Goal: Transaction & Acquisition: Book appointment/travel/reservation

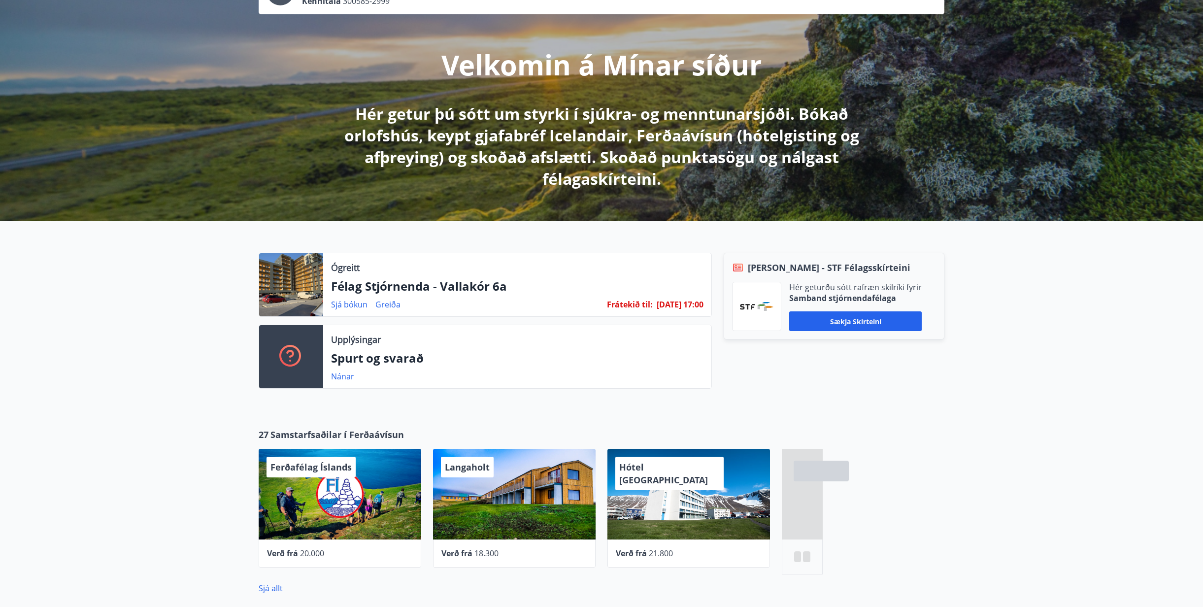
scroll to position [99, 0]
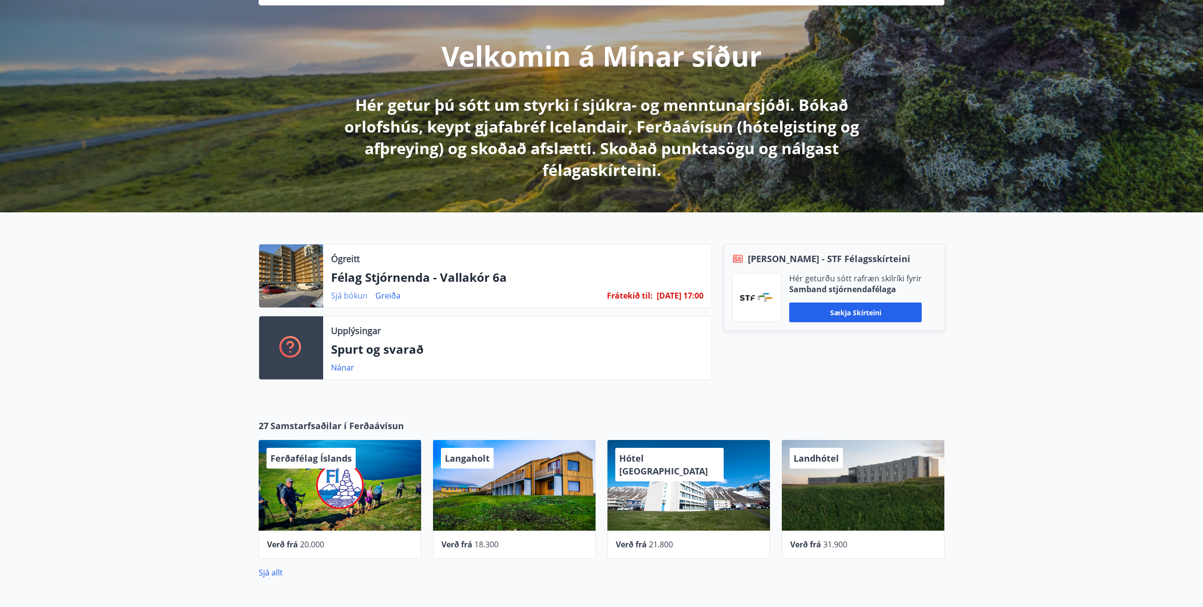
click at [352, 295] on link "Sjá bókun" at bounding box center [349, 295] width 36 height 11
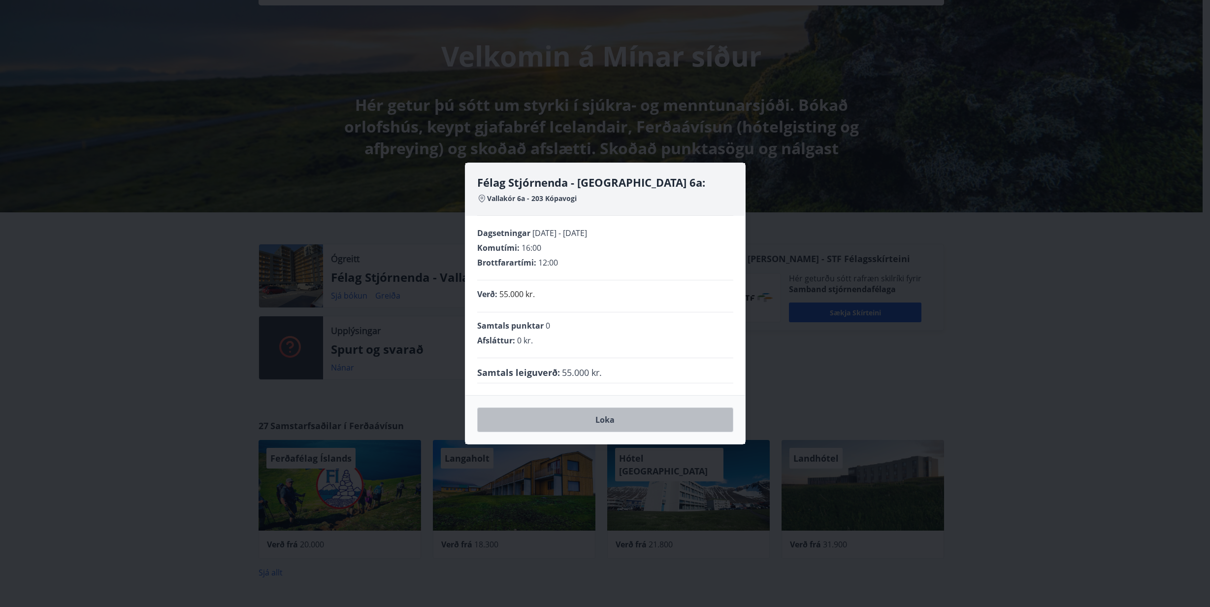
click at [599, 417] on button "Loka" at bounding box center [605, 419] width 256 height 25
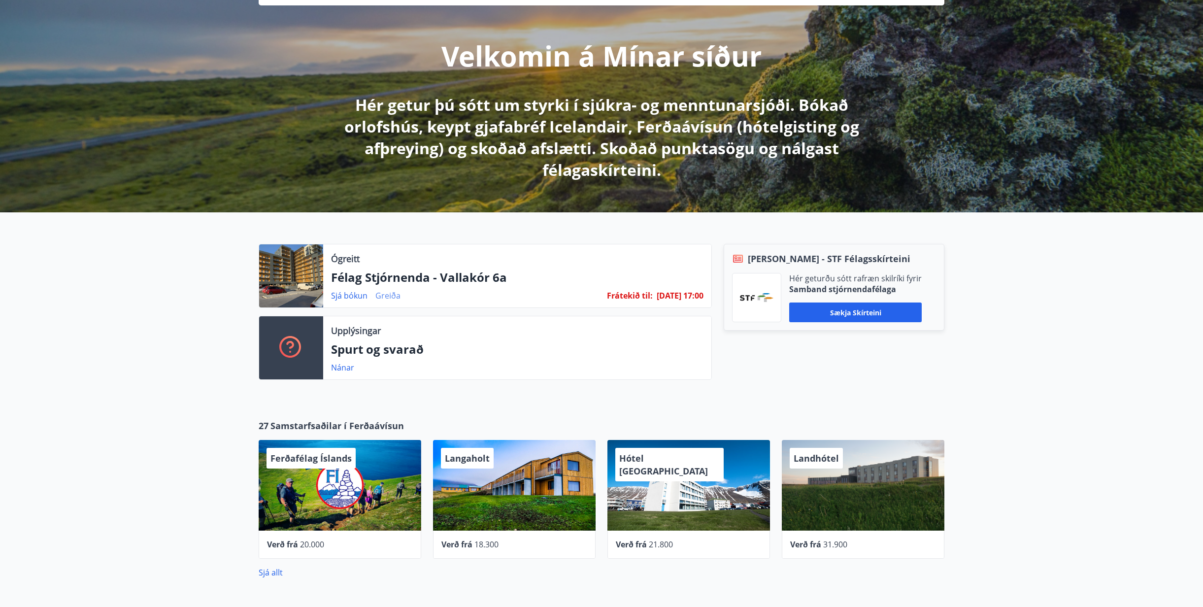
click at [399, 296] on link "Greiða" at bounding box center [387, 295] width 25 height 11
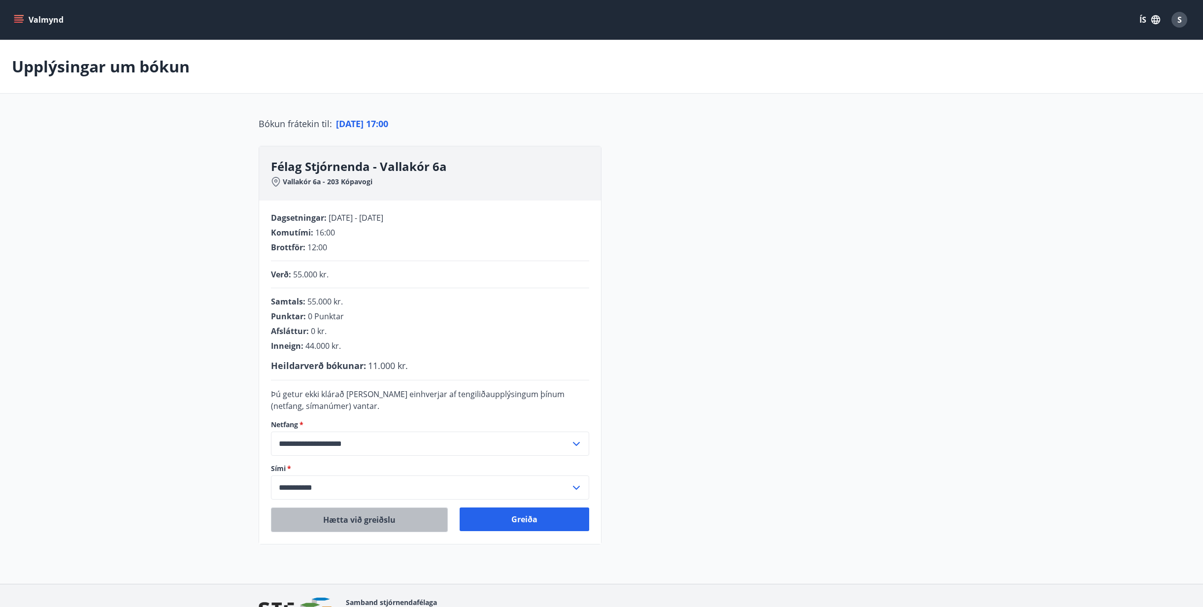
click at [336, 522] on button "Hætta við greiðslu" at bounding box center [359, 519] width 177 height 25
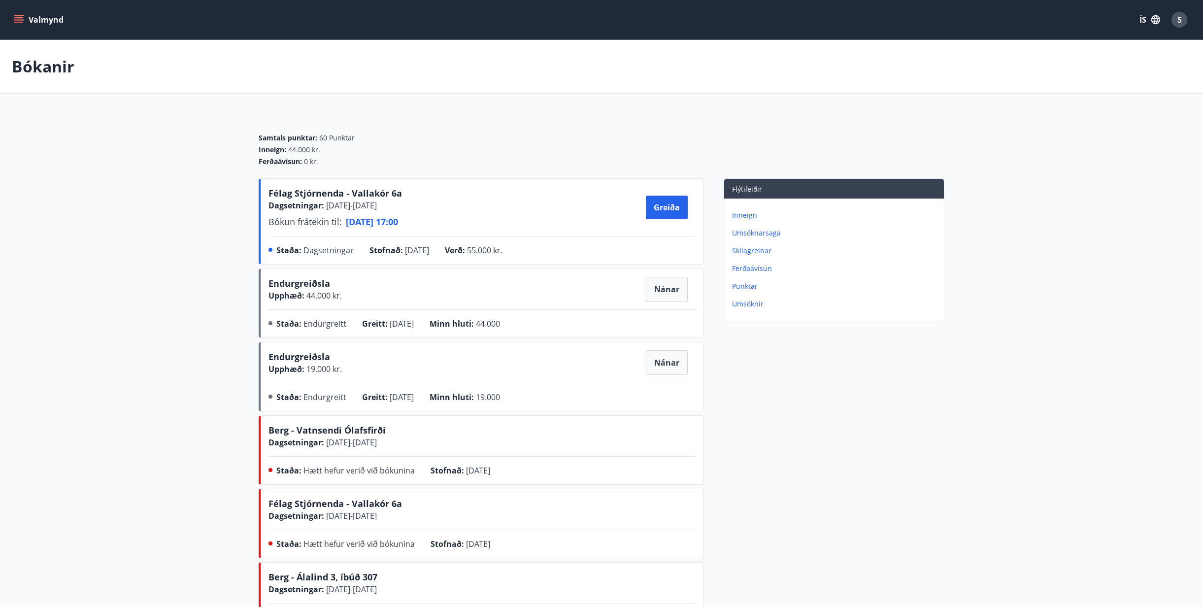
click at [22, 15] on icon "menu" at bounding box center [19, 15] width 11 height 1
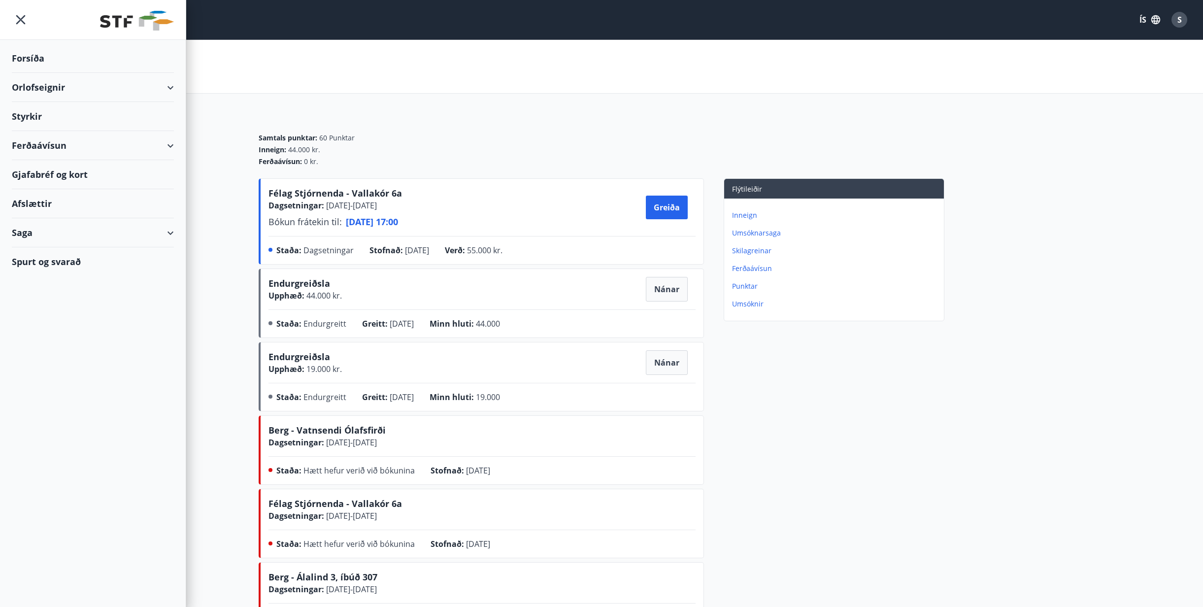
click at [1184, 18] on div "S" at bounding box center [1179, 20] width 16 height 16
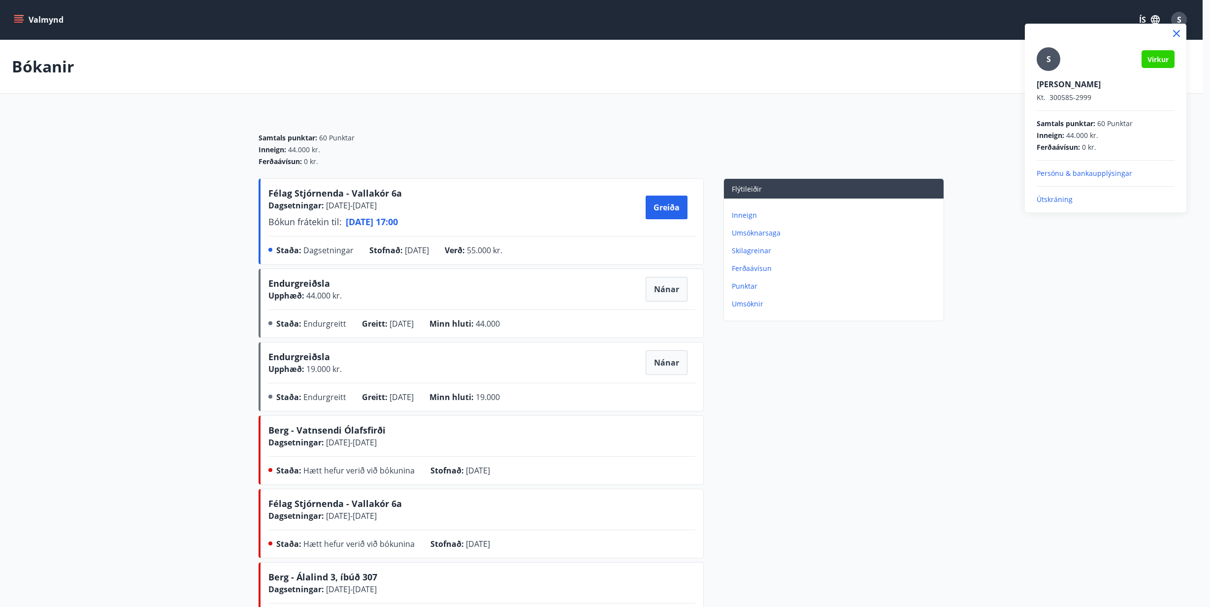
click at [1053, 199] on p "Útskráning" at bounding box center [1106, 200] width 138 height 10
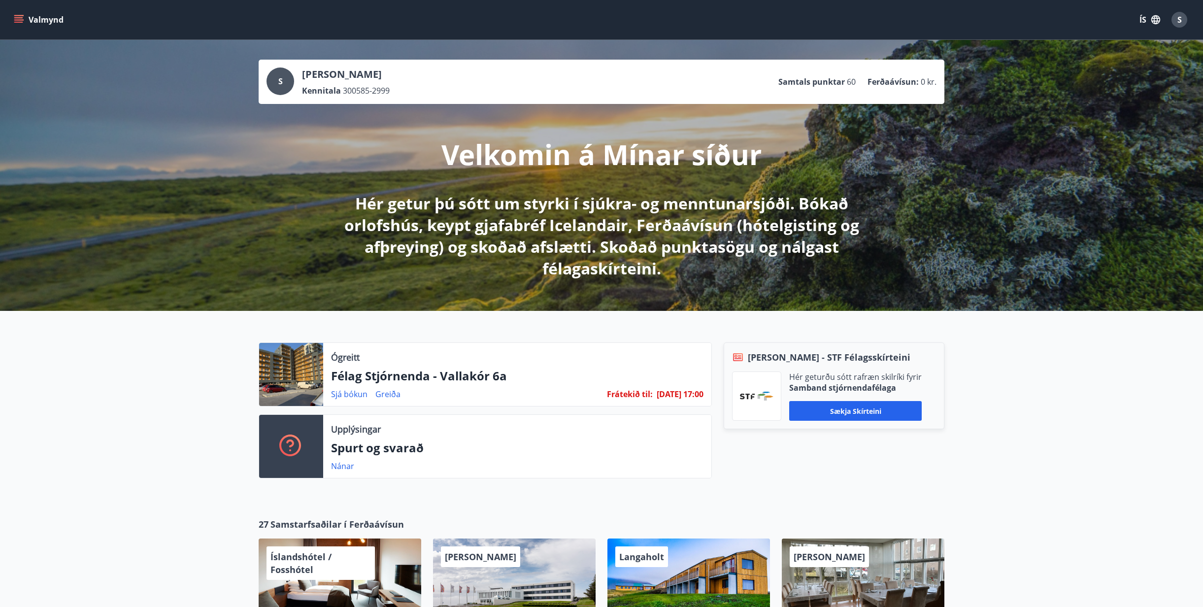
click at [1182, 19] on div "S" at bounding box center [1179, 20] width 16 height 16
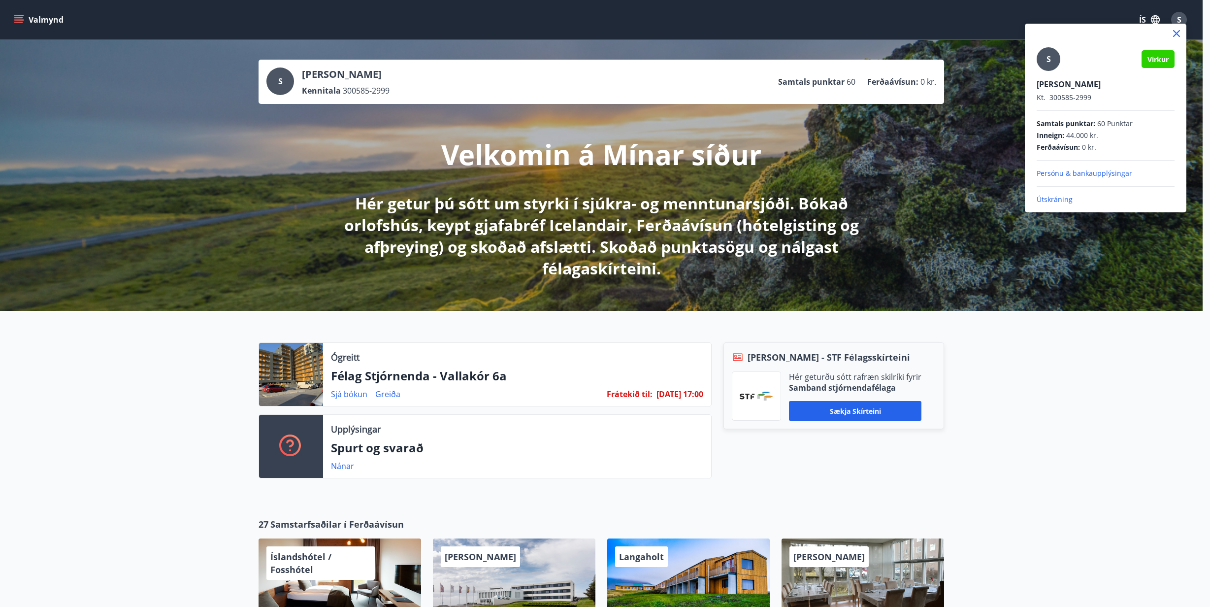
click at [1047, 199] on p "Útskráning" at bounding box center [1106, 200] width 138 height 10
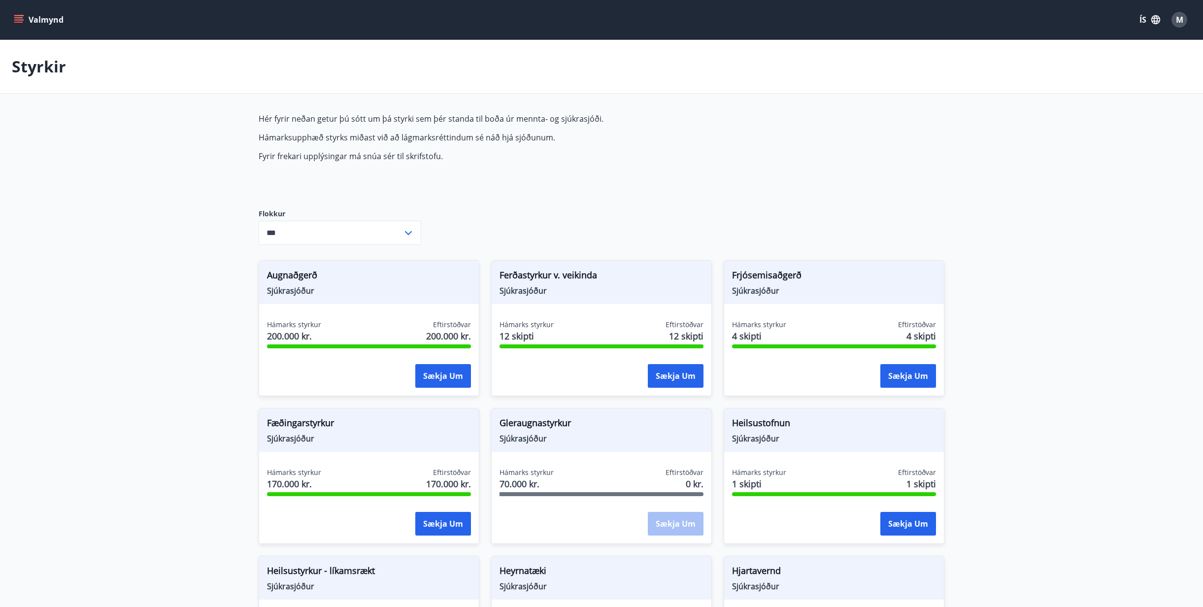
click at [1182, 25] on span "M" at bounding box center [1179, 19] width 7 height 11
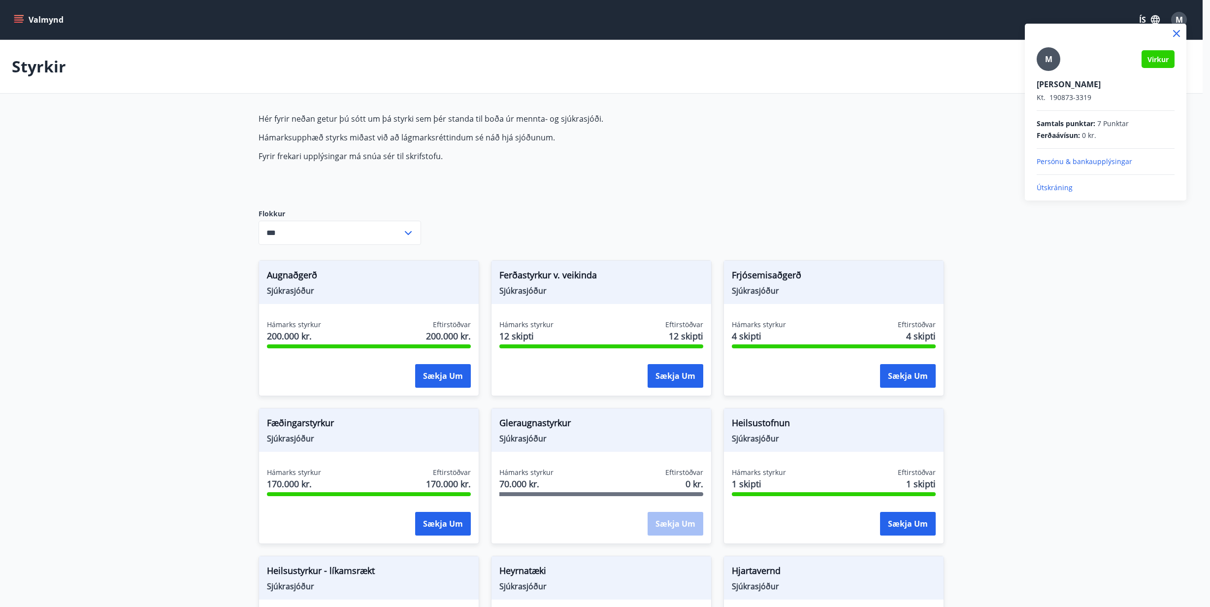
click at [1048, 190] on p "Útskráning" at bounding box center [1106, 188] width 138 height 10
